Goal: Navigation & Orientation: Find specific page/section

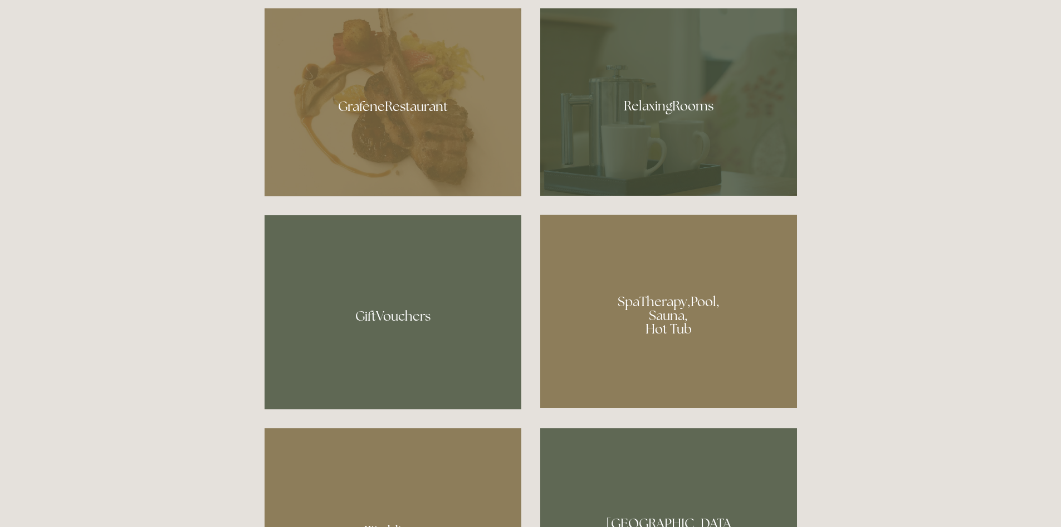
scroll to position [780, 0]
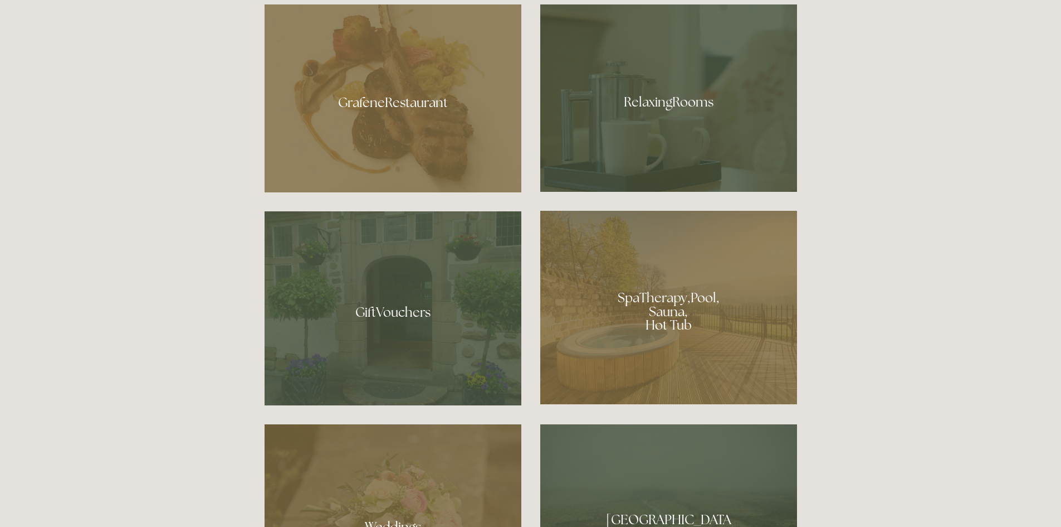
click at [670, 319] on div at bounding box center [668, 307] width 257 height 193
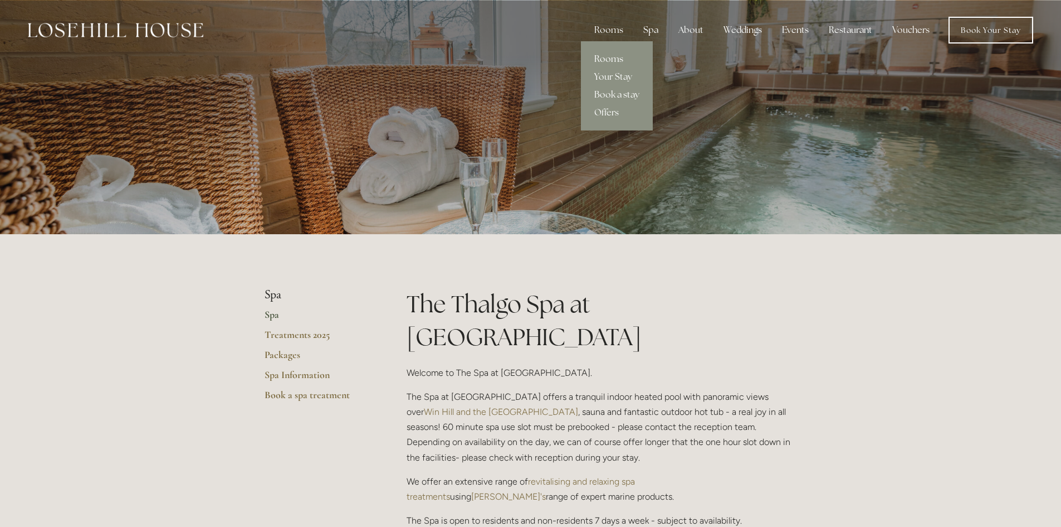
click at [620, 57] on link "Rooms" at bounding box center [617, 59] width 72 height 18
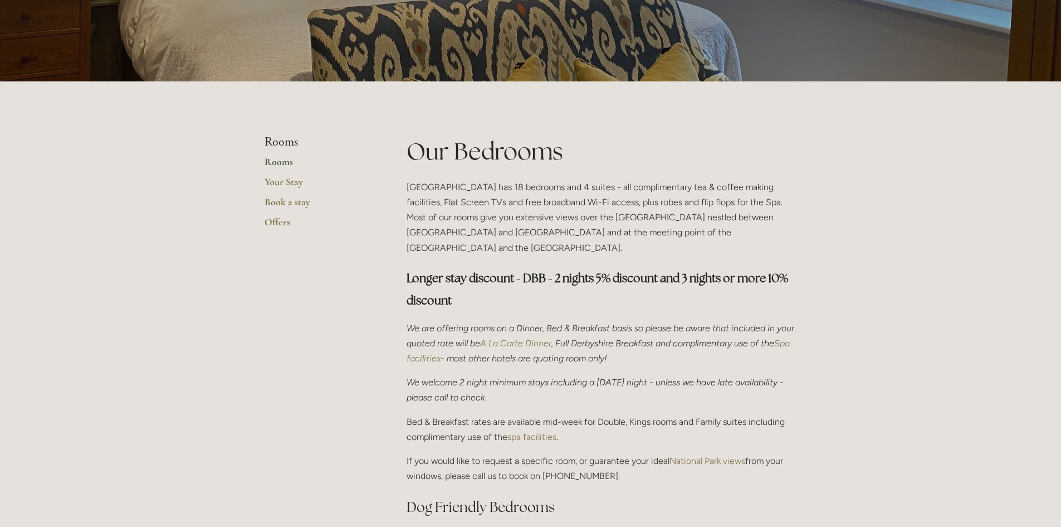
scroll to position [56, 0]
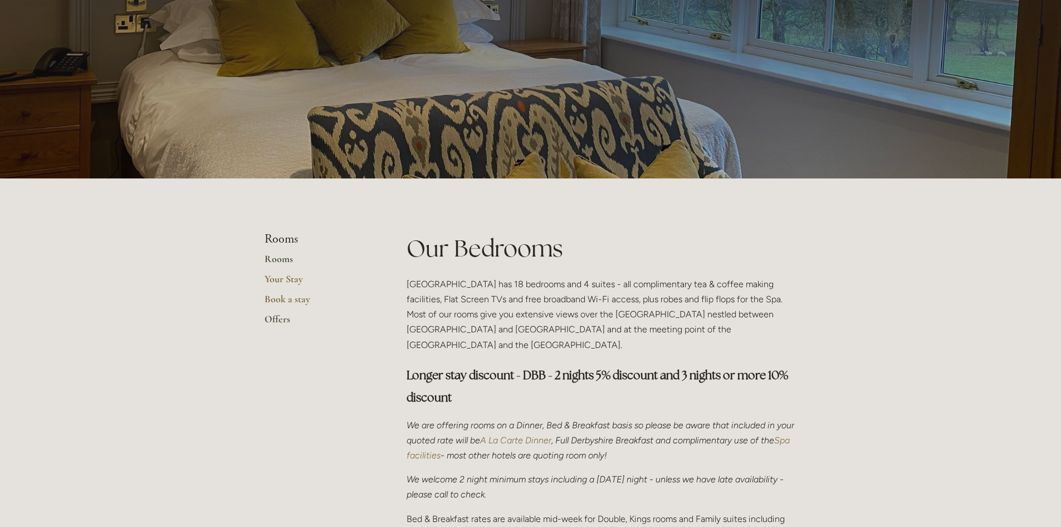
click at [270, 317] on link "Offers" at bounding box center [318, 323] width 106 height 20
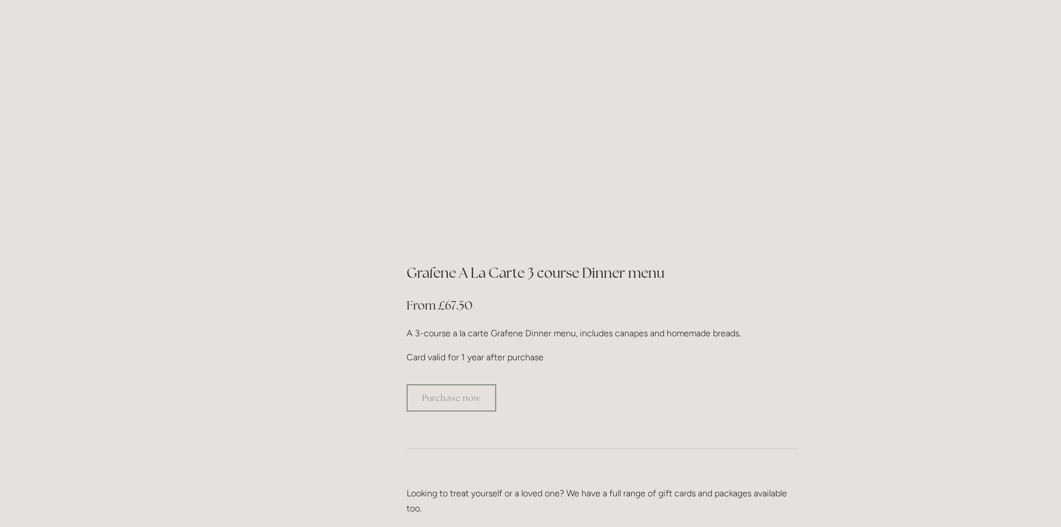
scroll to position [2006, 0]
